Goal: Obtain resource: Obtain resource

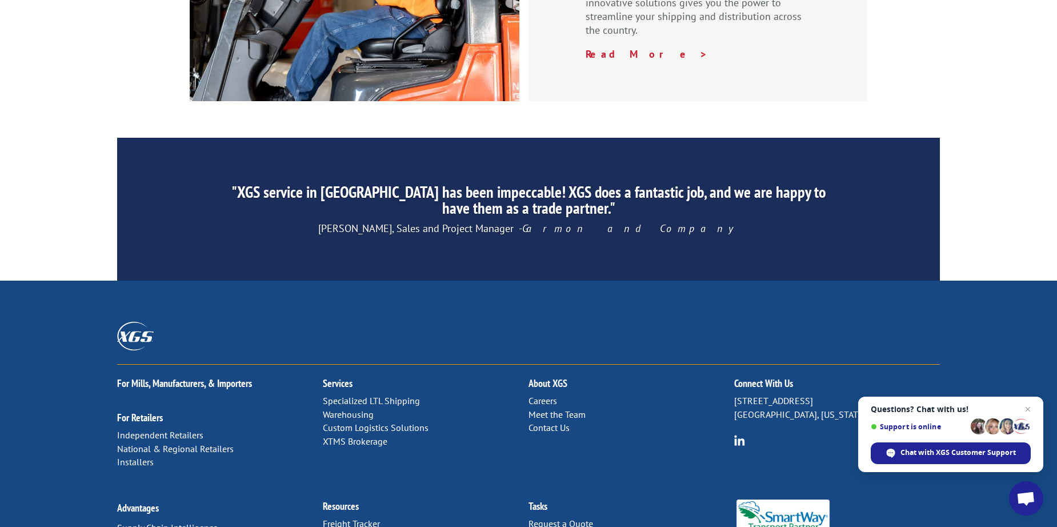
scroll to position [1735, 0]
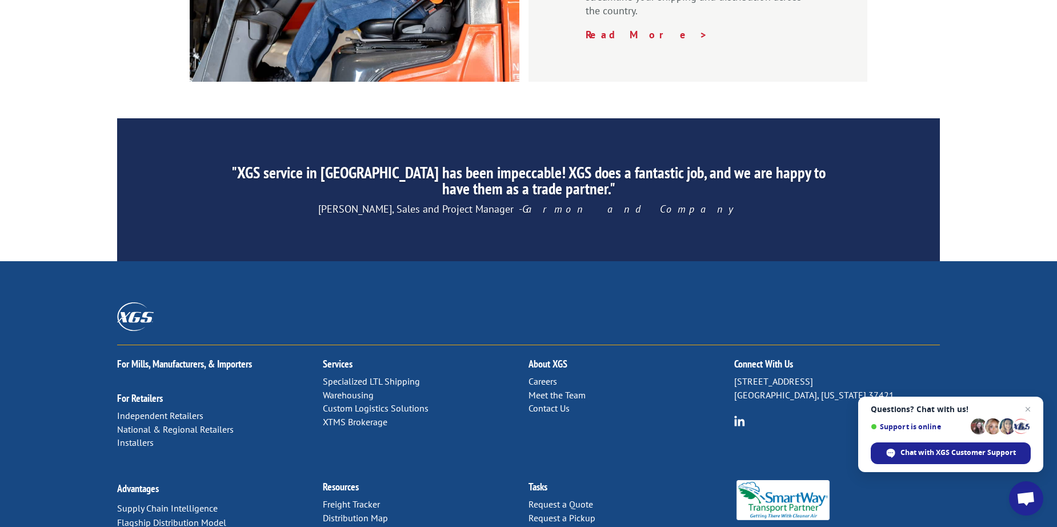
click at [337, 526] on link "Forms & Documents" at bounding box center [363, 531] width 80 height 11
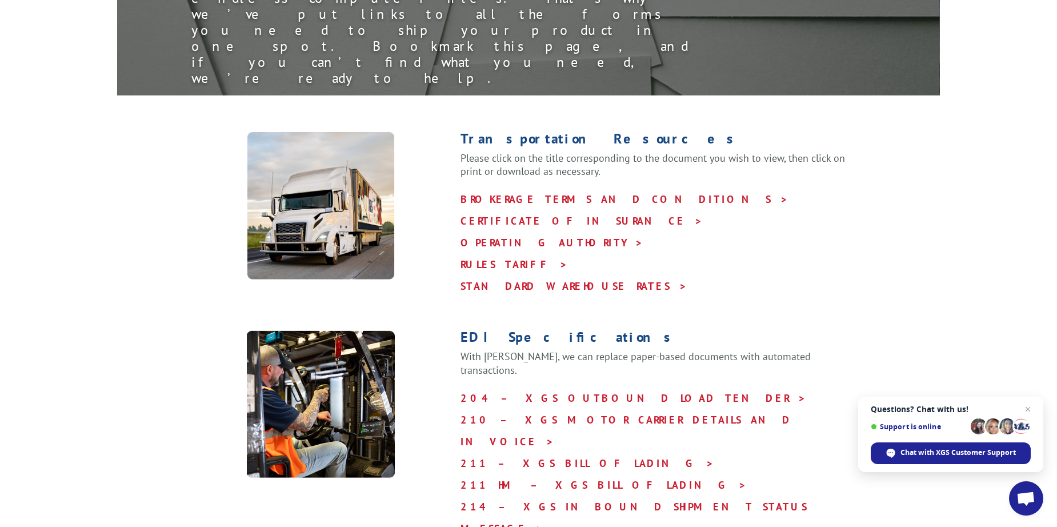
scroll to position [229, 0]
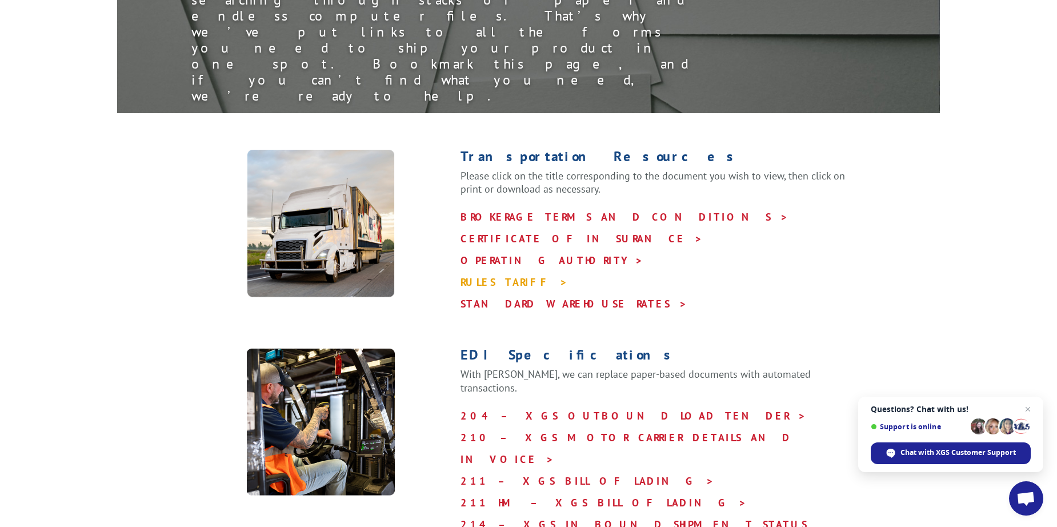
click at [486, 276] on link "RULES TARIFF >" at bounding box center [514, 282] width 107 height 13
